Goal: Find specific page/section: Find specific page/section

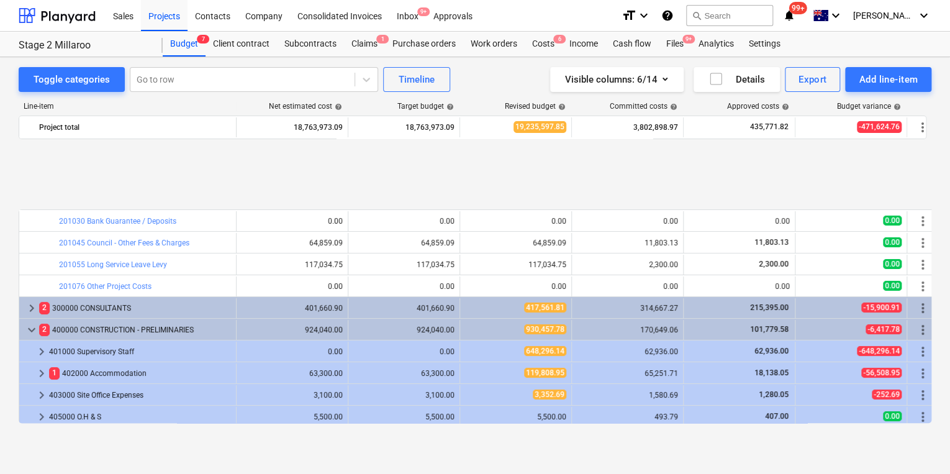
scroll to position [510, 0]
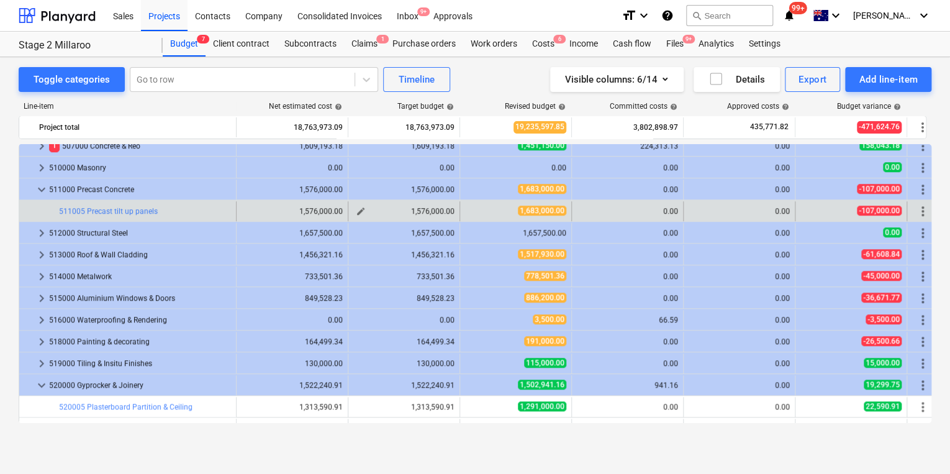
click at [358, 209] on span "edit" at bounding box center [361, 211] width 10 height 10
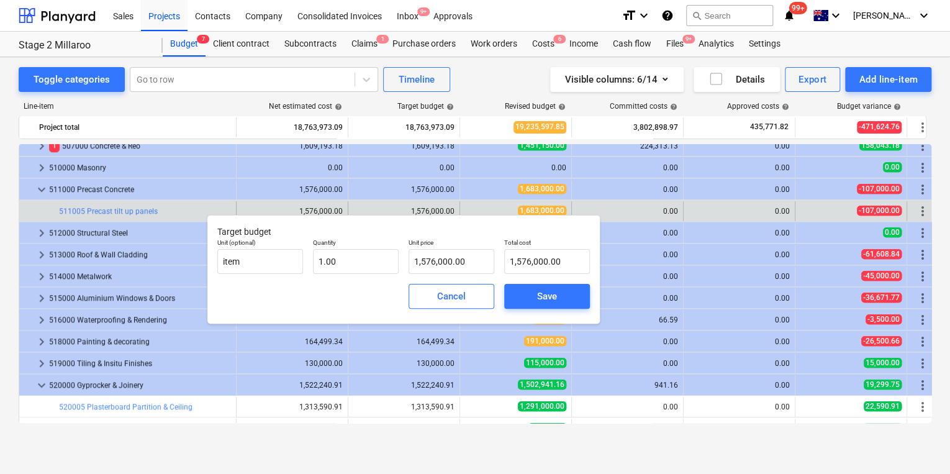
click at [468, 204] on div "edit 1,683,000.00" at bounding box center [515, 211] width 101 height 20
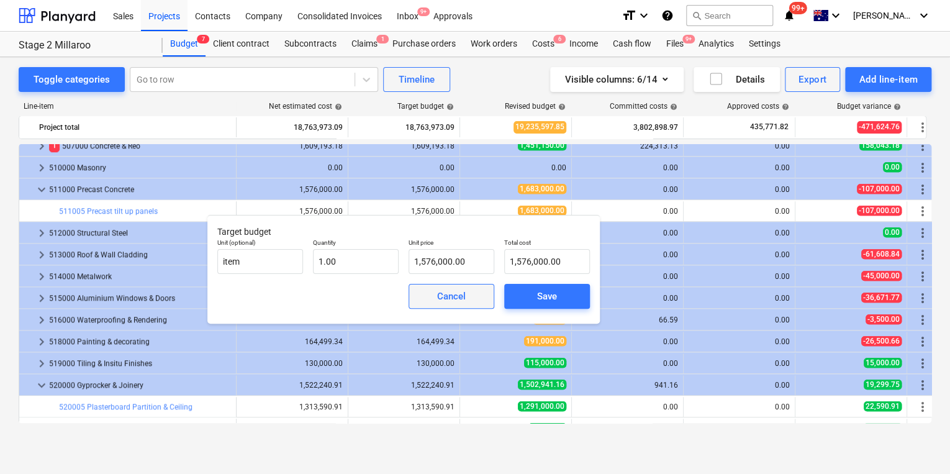
click at [450, 299] on div "Cancel" at bounding box center [451, 296] width 29 height 16
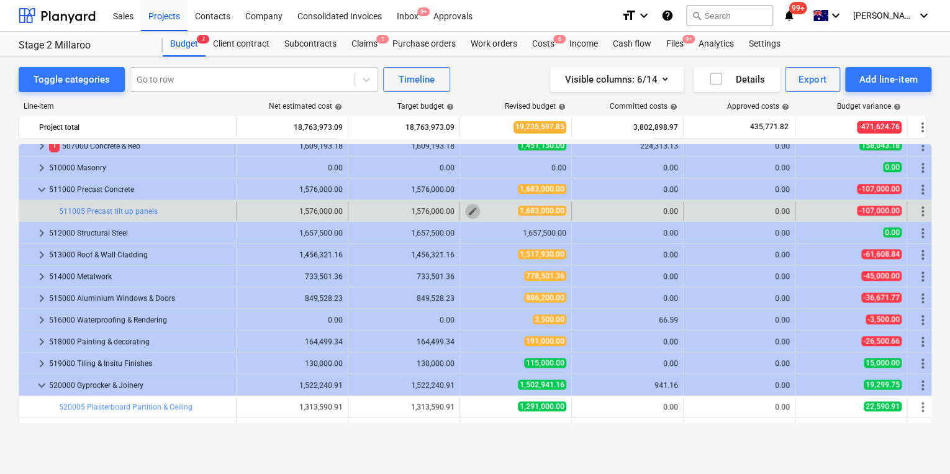
click at [467, 213] on button "edit" at bounding box center [472, 211] width 15 height 15
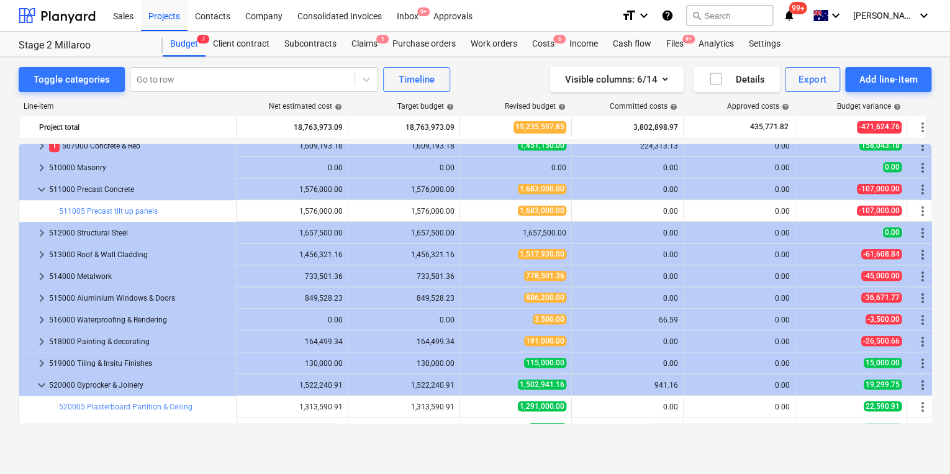
type textarea "x"
type input "1.00"
type input "1,683,000.00"
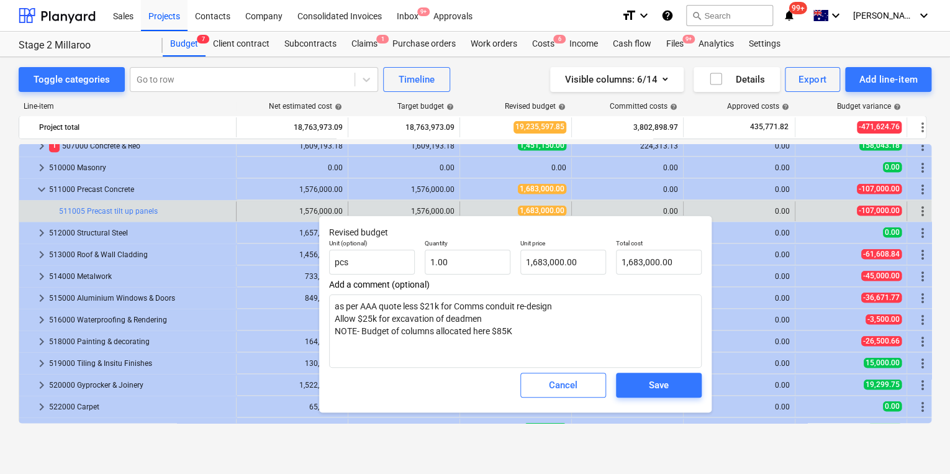
type textarea "x"
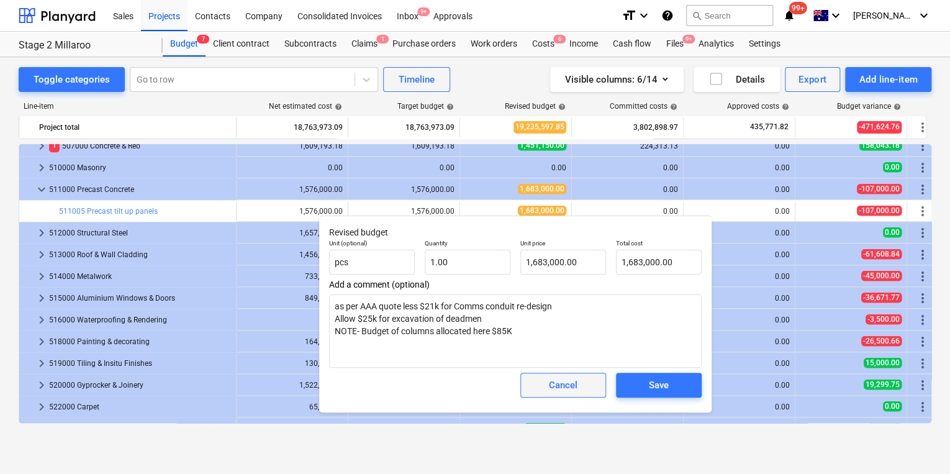
click at [559, 390] on div "Cancel" at bounding box center [563, 385] width 29 height 16
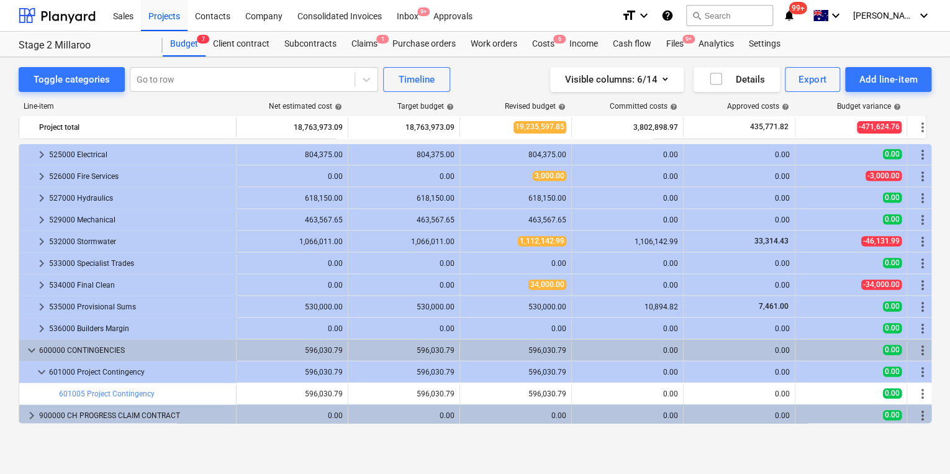
scroll to position [808, 0]
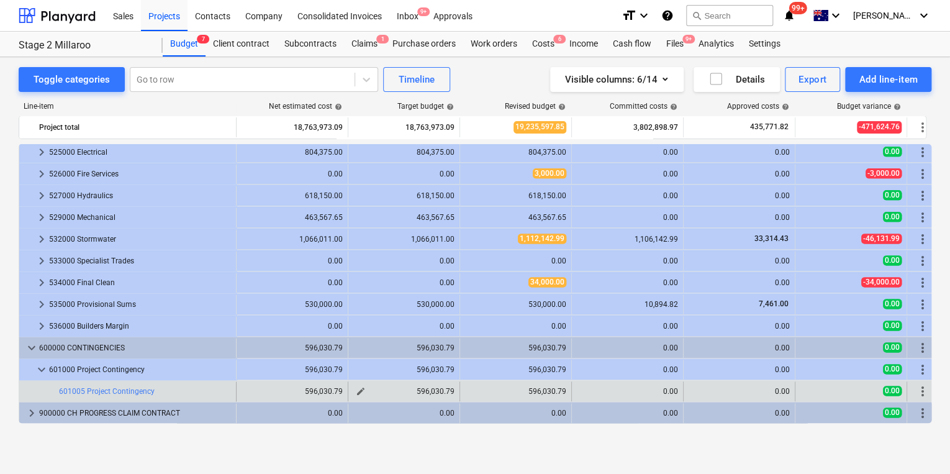
click at [363, 393] on span "edit" at bounding box center [361, 391] width 10 height 10
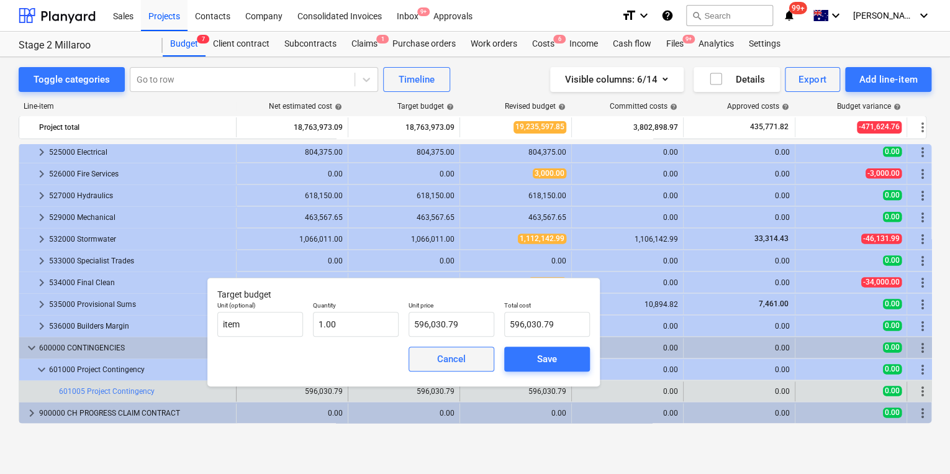
click at [437, 364] on span "Cancel" at bounding box center [451, 359] width 55 height 16
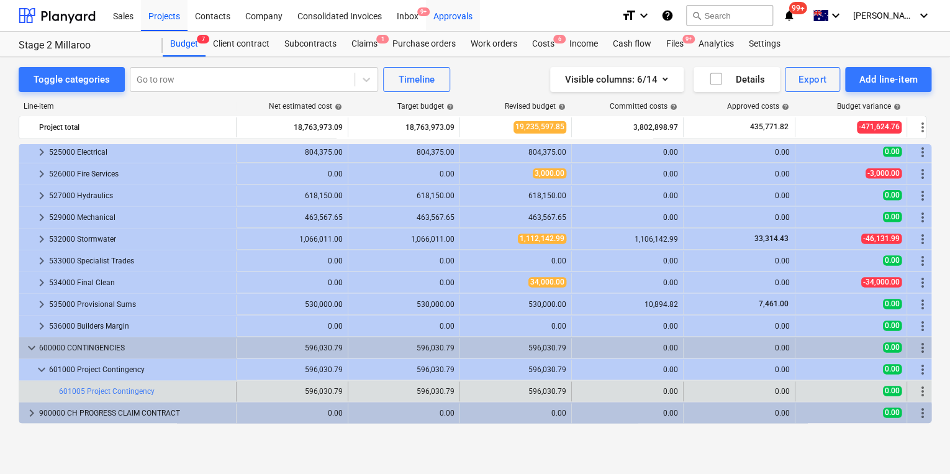
click at [451, 8] on div "Approvals" at bounding box center [453, 15] width 54 height 32
